Goal: Use online tool/utility: Utilize a website feature to perform a specific function

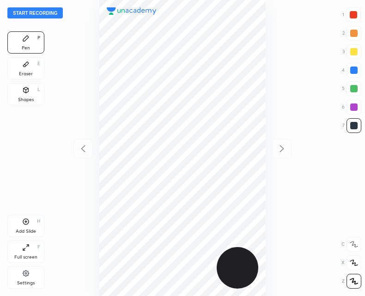
scroll to position [296, 217]
click at [43, 14] on button "Start recording" at bounding box center [34, 12] width 55 height 11
click at [29, 223] on icon at bounding box center [26, 222] width 6 height 6
click at [91, 140] on div at bounding box center [83, 148] width 19 height 19
click at [283, 148] on icon at bounding box center [282, 148] width 11 height 11
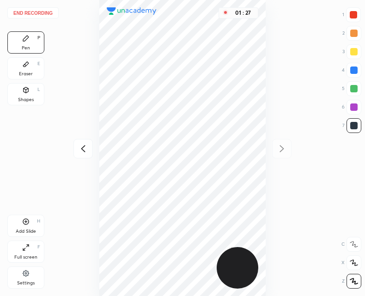
click at [26, 226] on div "Add Slide H" at bounding box center [25, 226] width 37 height 22
click at [37, 14] on button "End recording" at bounding box center [32, 12] width 51 height 11
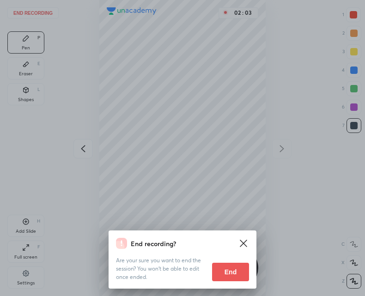
click at [233, 270] on button "End" at bounding box center [230, 272] width 37 height 18
